Goal: Task Accomplishment & Management: Complete application form

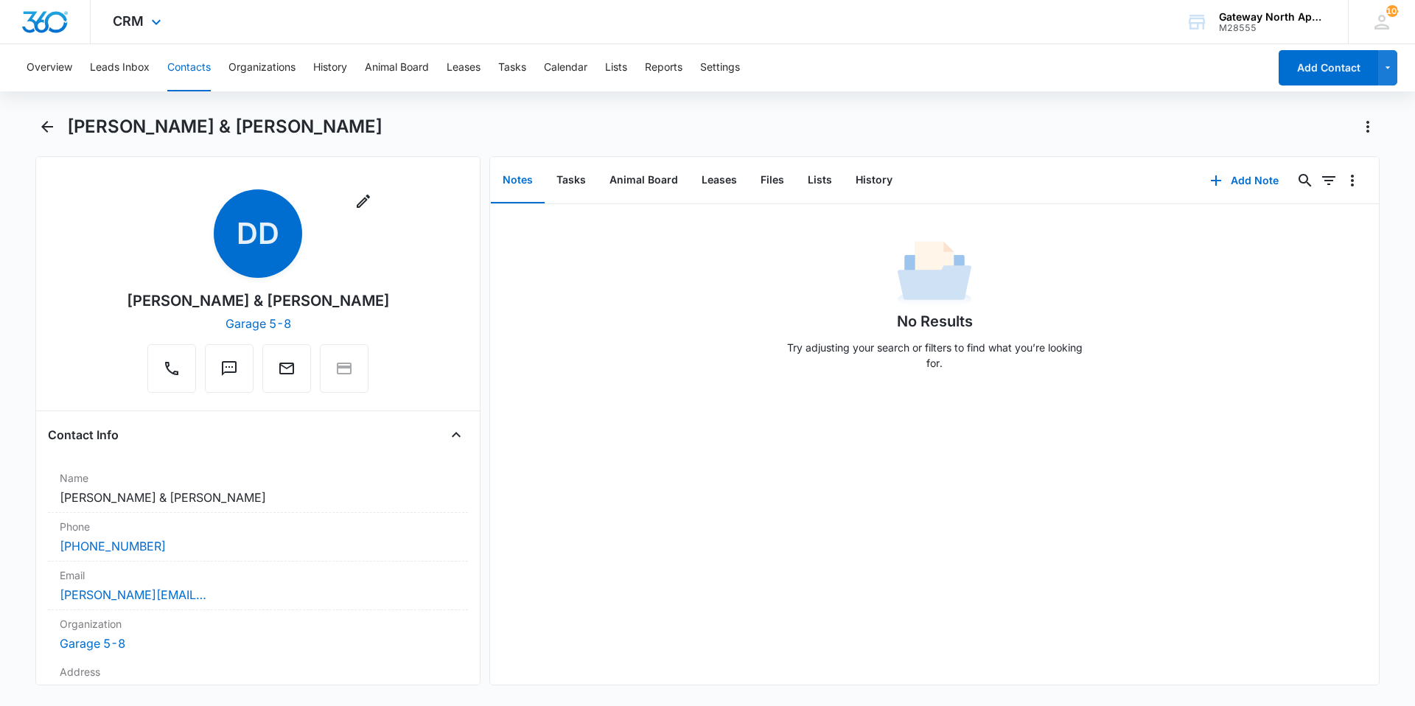
scroll to position [2948, 0]
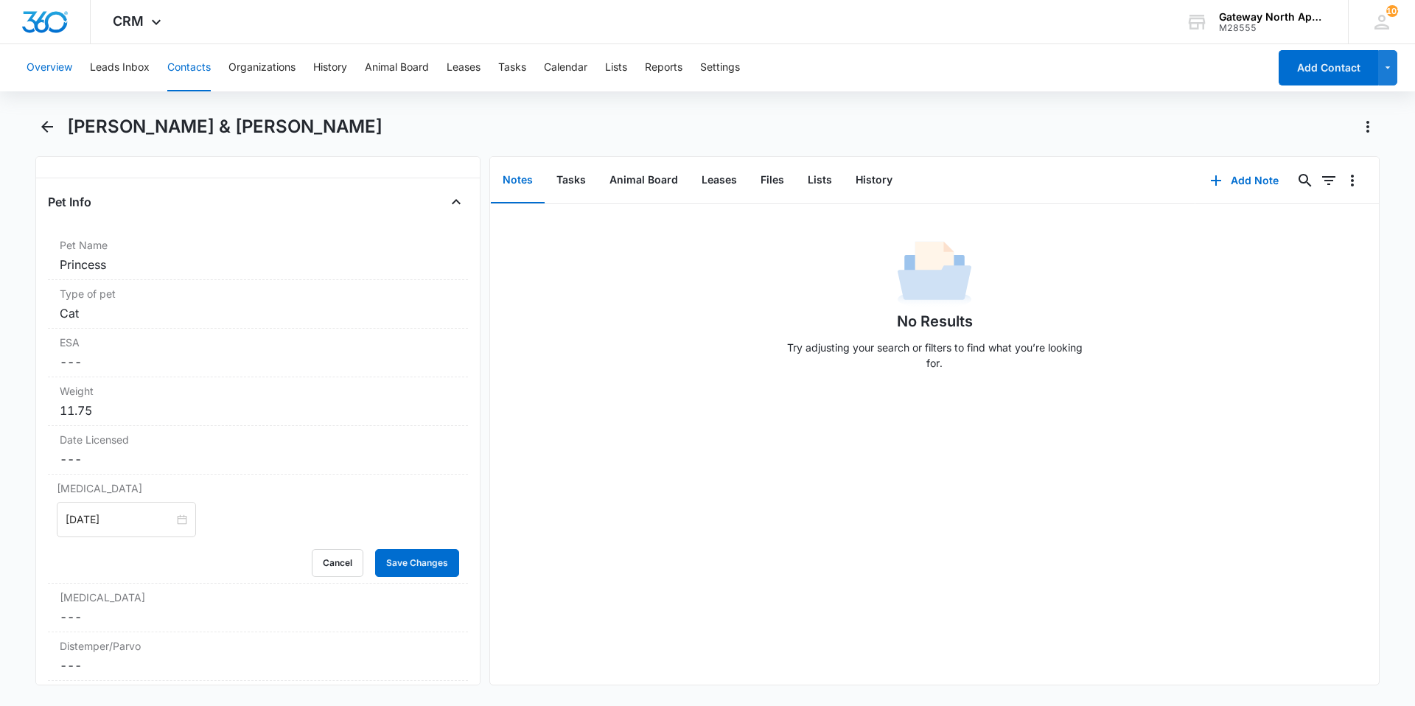
click at [51, 64] on button "Overview" at bounding box center [50, 67] width 46 height 47
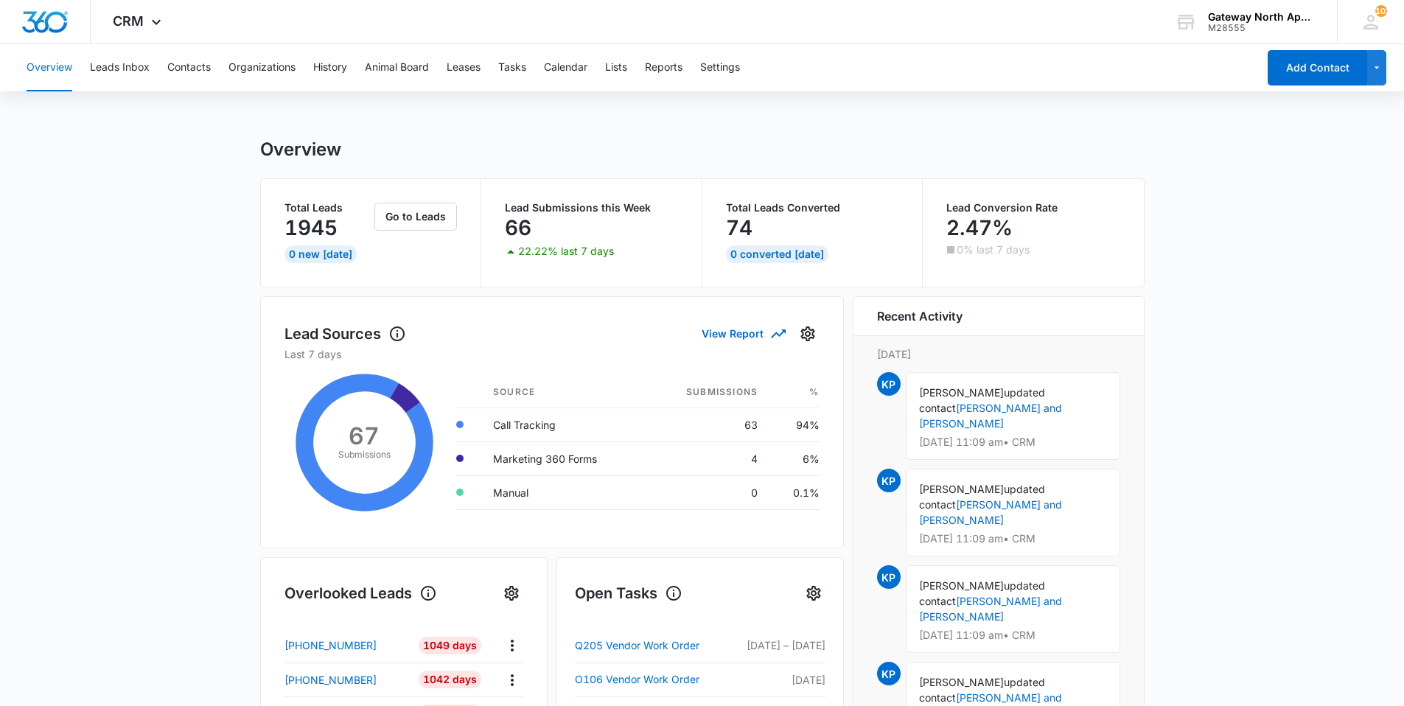
click at [211, 69] on div "Overview Leads Inbox Contacts Organizations History Animal Board Leases Tasks C…" at bounding box center [637, 67] width 1239 height 47
click at [55, 71] on button "Overview" at bounding box center [50, 67] width 46 height 47
click at [197, 66] on button "Contacts" at bounding box center [188, 67] width 43 height 47
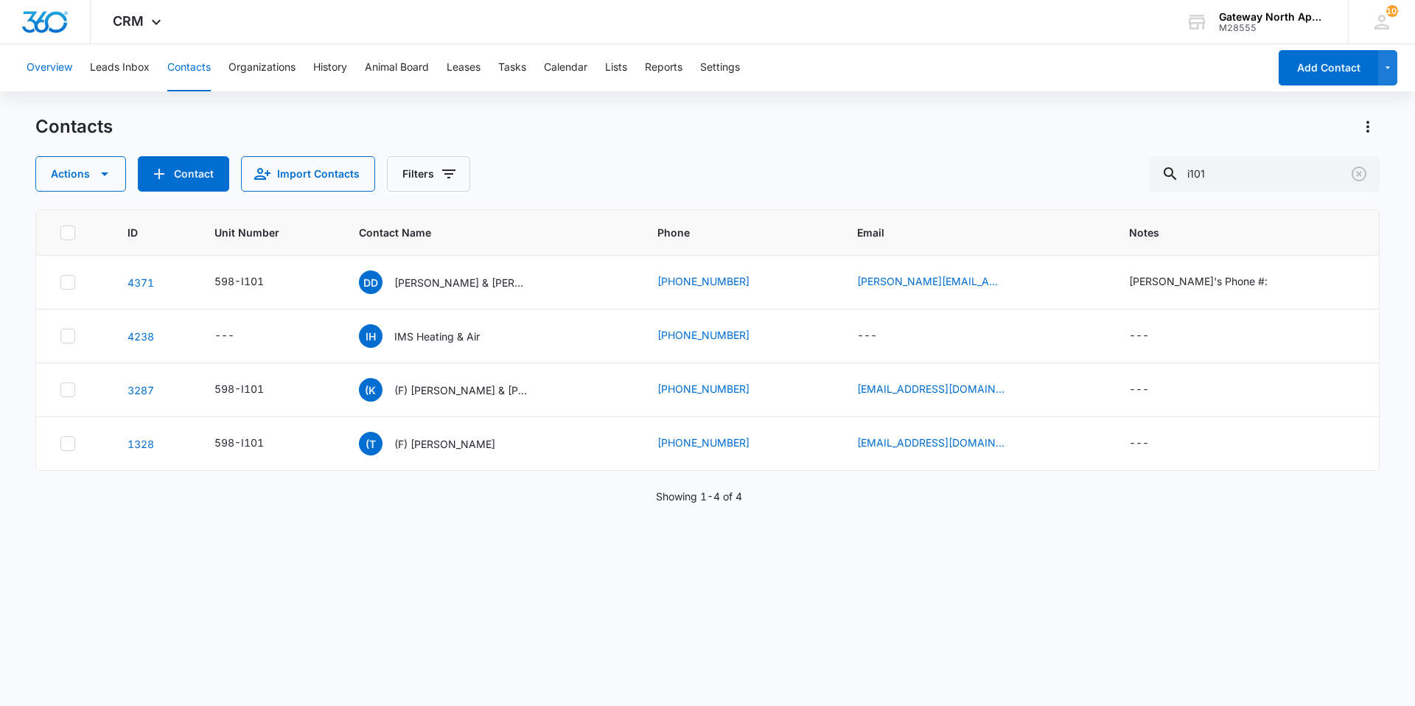
click at [59, 69] on button "Overview" at bounding box center [50, 67] width 46 height 47
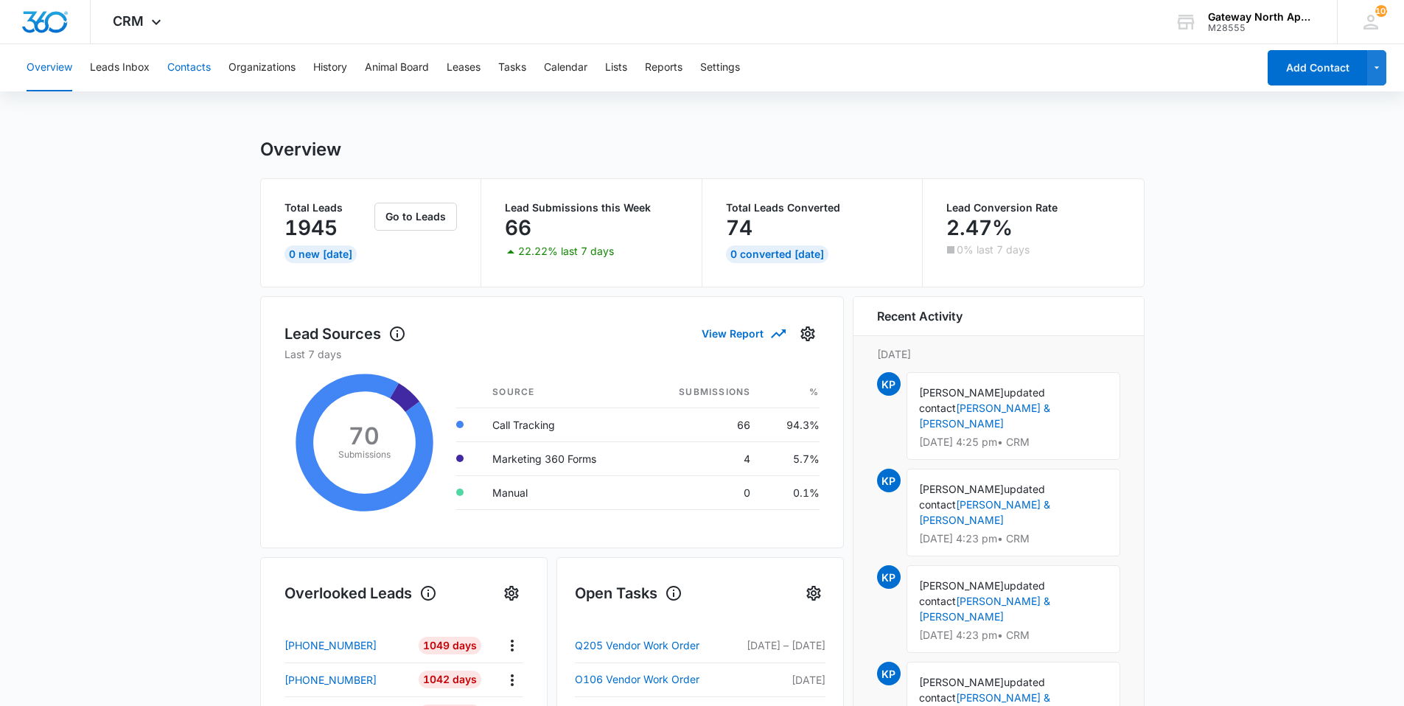
click at [201, 69] on button "Contacts" at bounding box center [188, 67] width 43 height 47
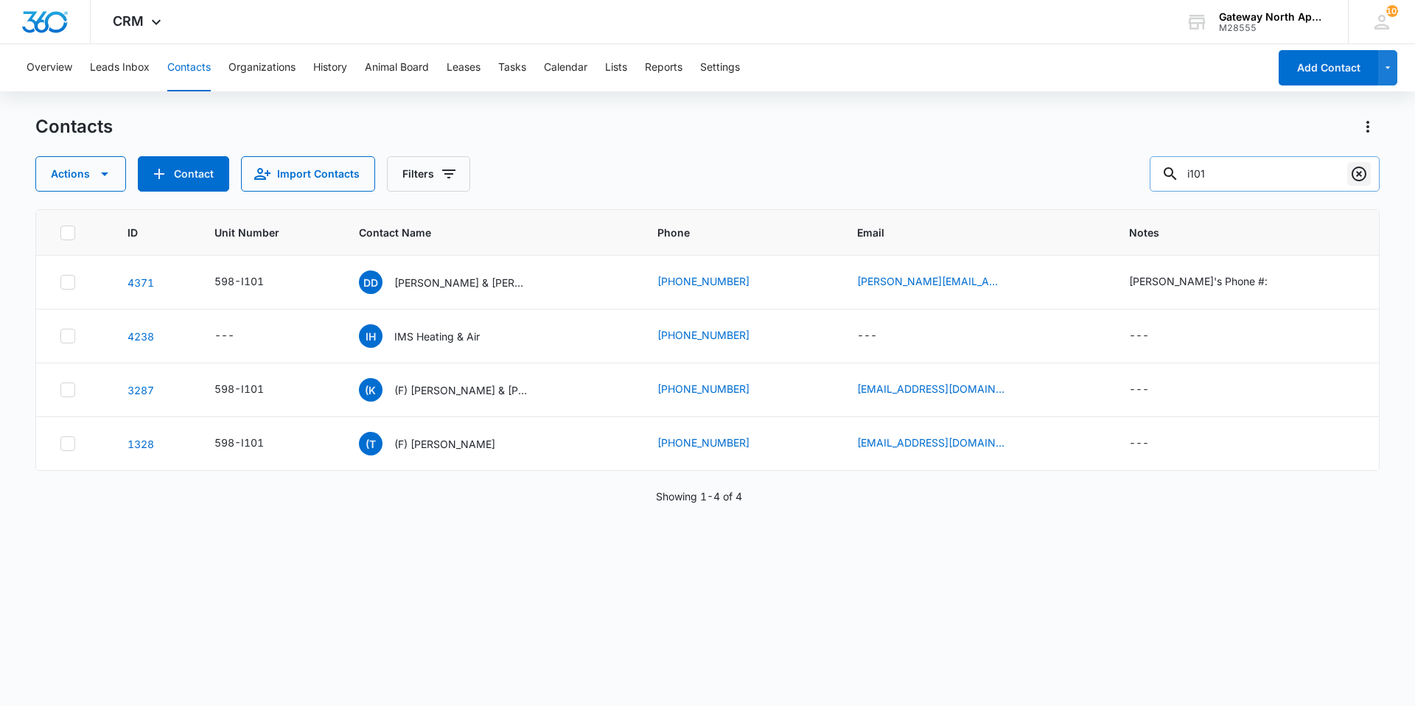
click at [1363, 174] on icon "Clear" at bounding box center [1359, 174] width 18 height 18
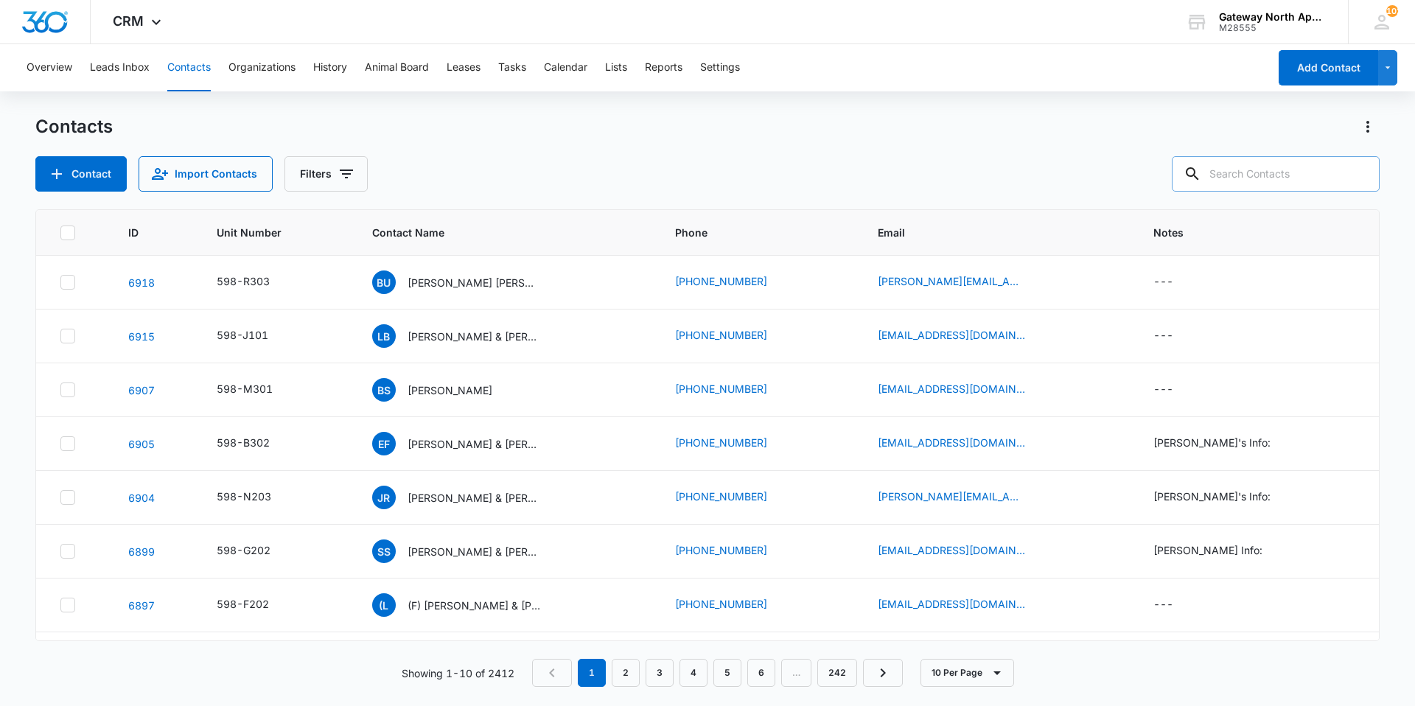
click at [1278, 172] on input "text" at bounding box center [1276, 173] width 208 height 35
type input "o305"
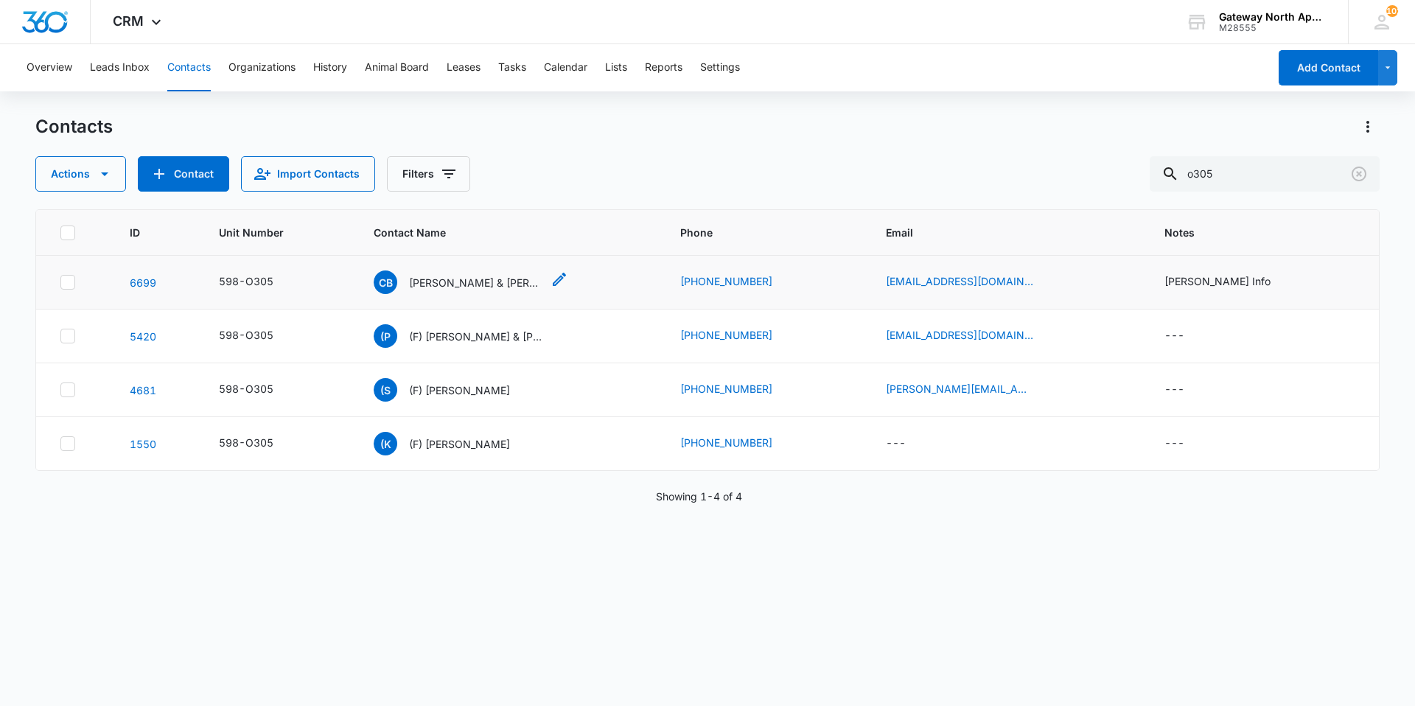
click at [449, 278] on p "[PERSON_NAME] & [PERSON_NAME]" at bounding box center [475, 282] width 133 height 15
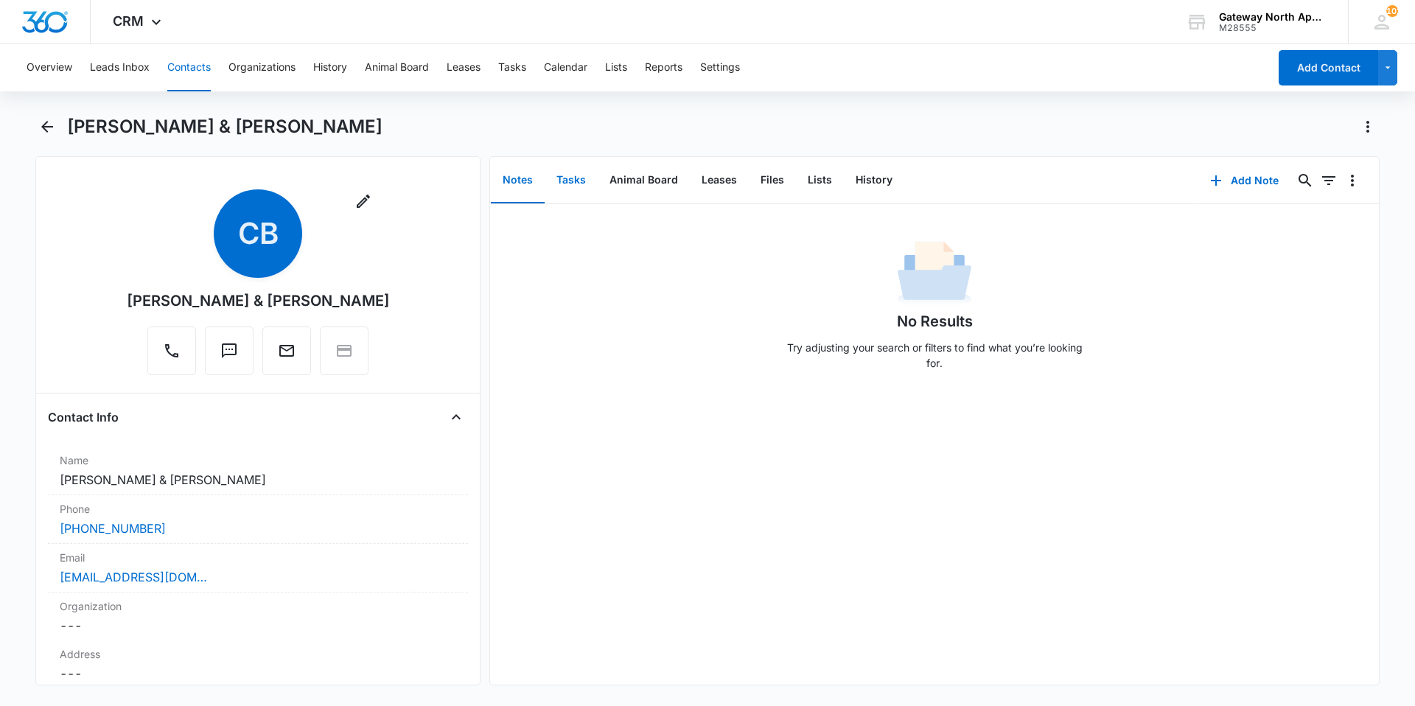
click at [568, 179] on button "Tasks" at bounding box center [571, 181] width 53 height 46
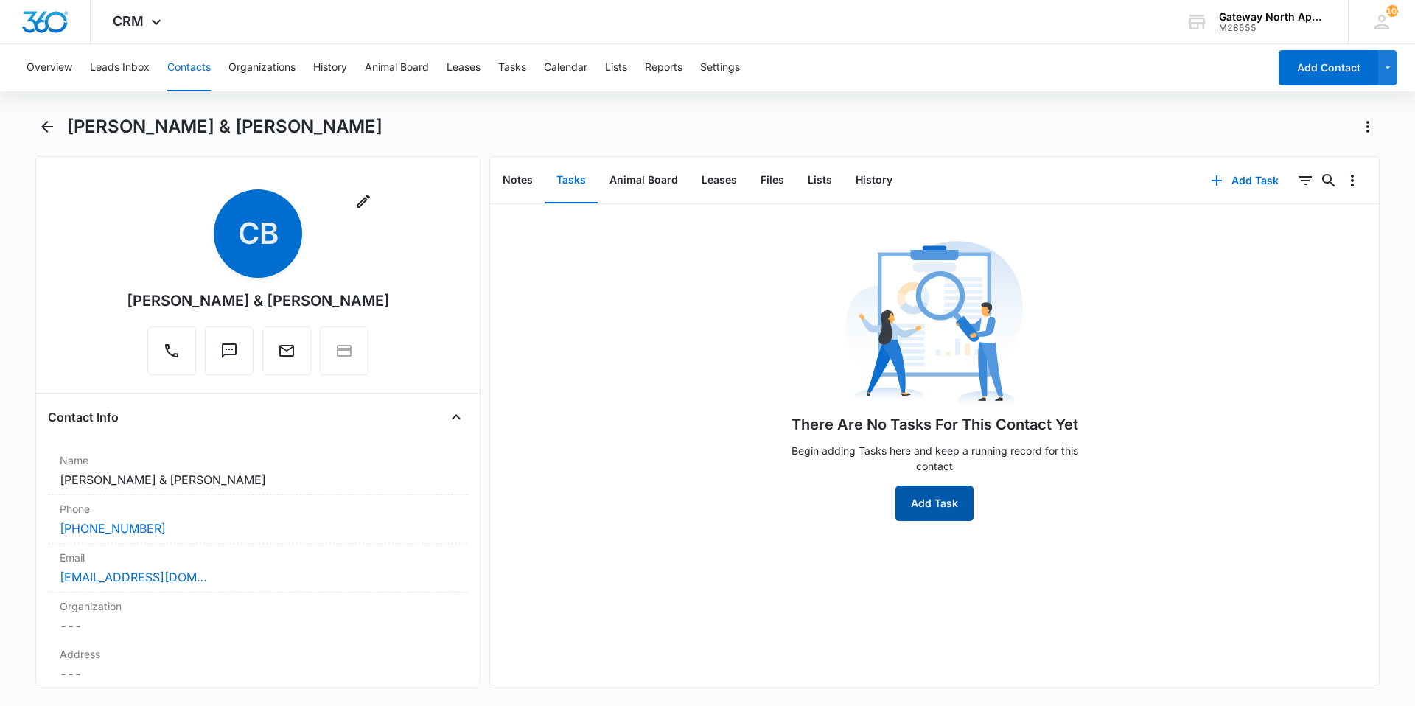
click at [931, 510] on button "Add Task" at bounding box center [934, 503] width 78 height 35
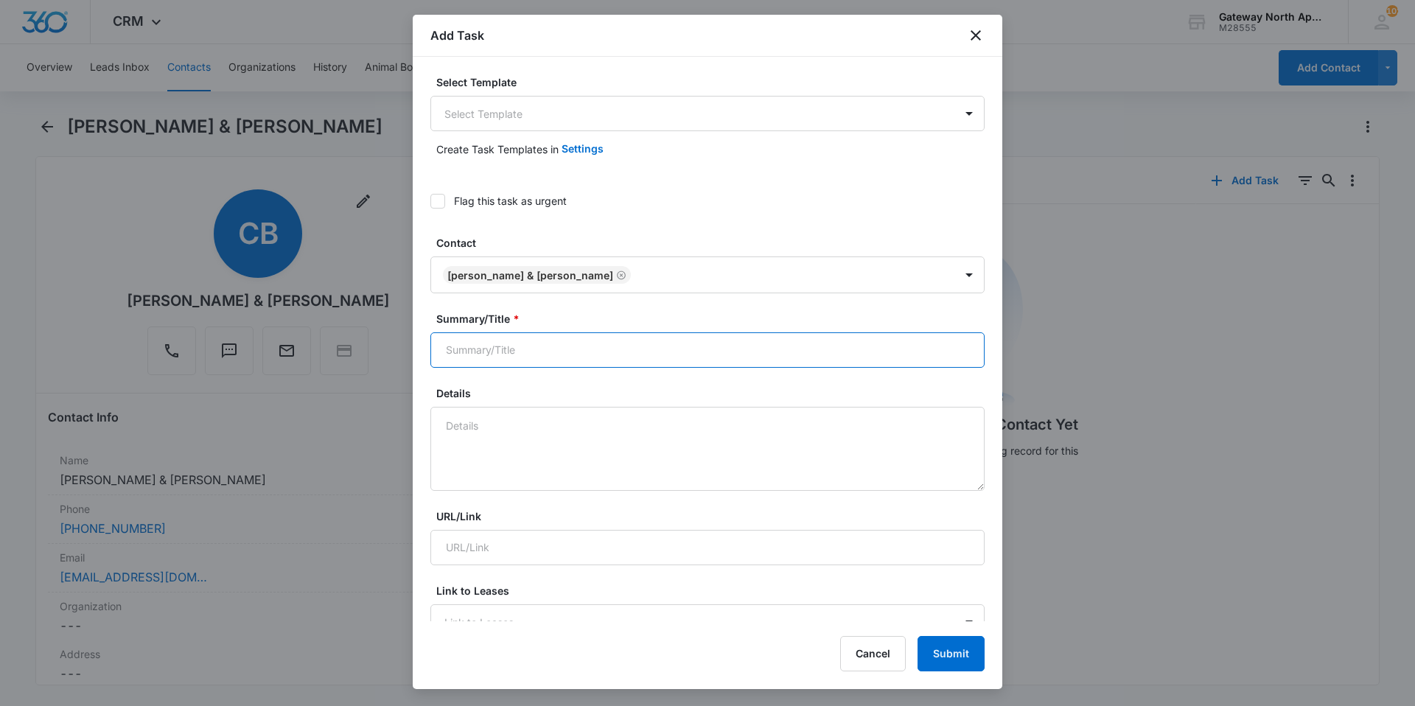
click at [534, 354] on input "Summary/Title *" at bounding box center [707, 349] width 554 height 35
type input "598-O305"
click at [534, 436] on textarea "Details" at bounding box center [707, 449] width 554 height 84
type textarea "I"
drag, startPoint x: 588, startPoint y: 414, endPoint x: 567, endPoint y: 421, distance: 21.7
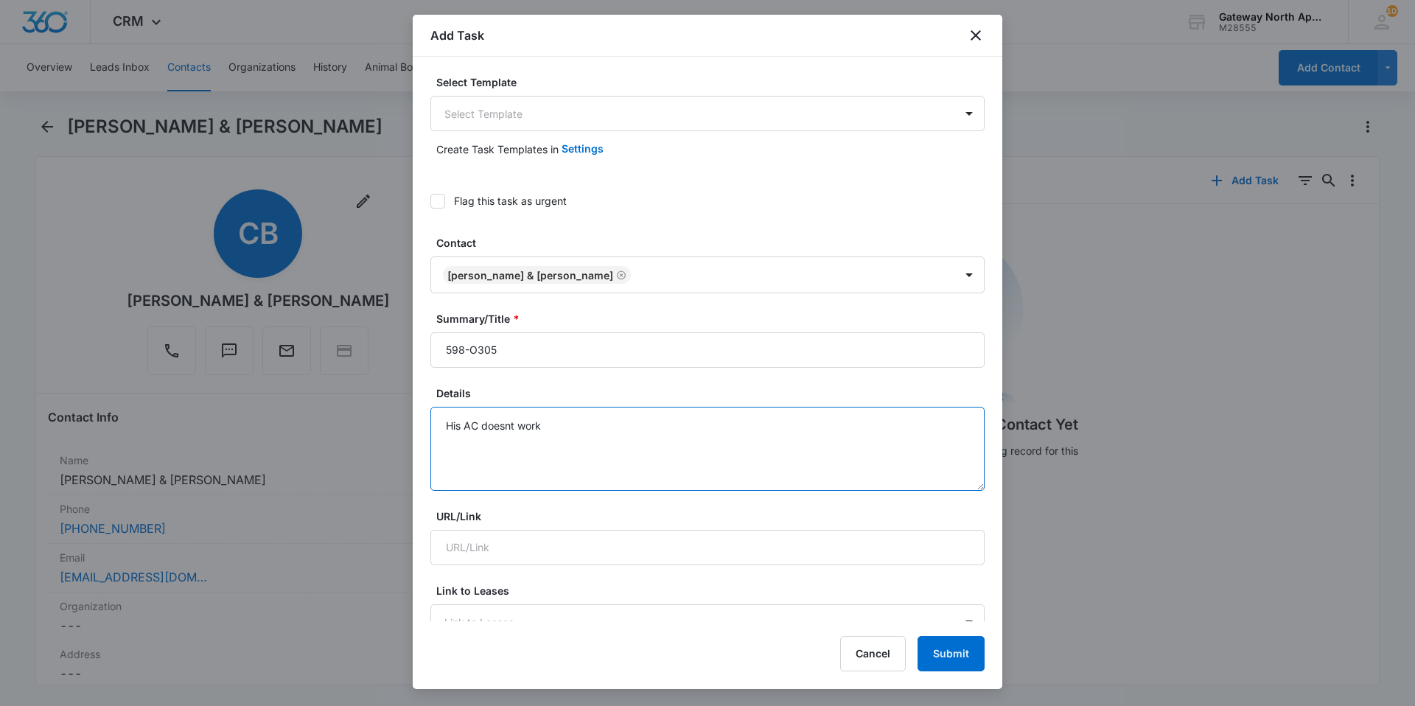
click at [585, 414] on textarea "His AC doesnt work" at bounding box center [707, 449] width 554 height 84
click at [536, 434] on textarea "His AC doesnt work" at bounding box center [707, 449] width 554 height 84
click at [543, 418] on textarea "His AC doesn't work" at bounding box center [707, 449] width 554 height 84
click at [570, 436] on textarea "His AC doesn't work" at bounding box center [707, 449] width 554 height 84
click at [916, 427] on textarea "His AC doesn't work properly during the night he said it has been going on ever…" at bounding box center [707, 449] width 554 height 84
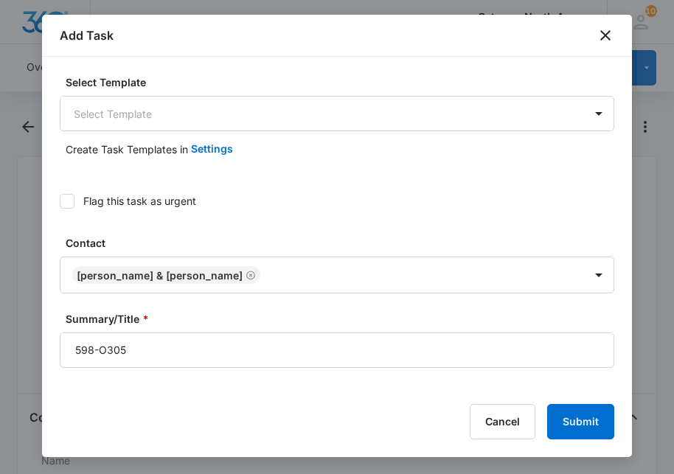
type textarea "His AC doesn't work properly during the night he said it has been going on ever…"
